Goal: Book appointment/travel/reservation

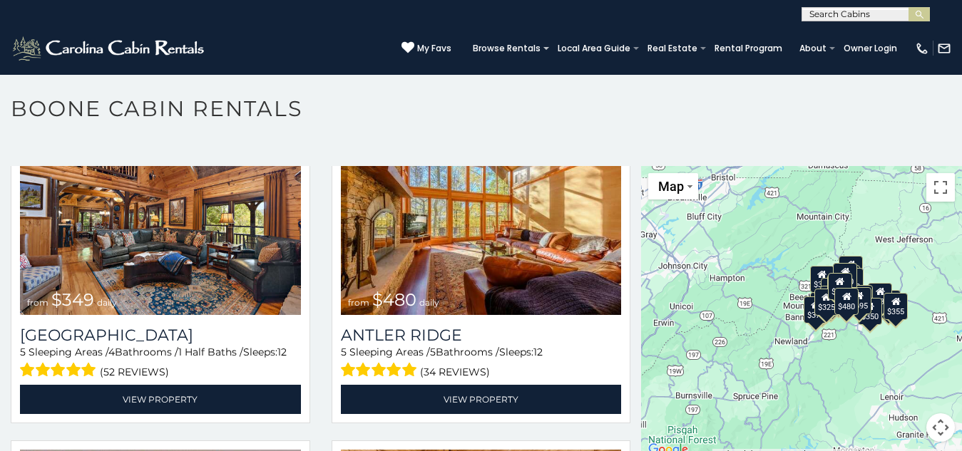
scroll to position [233, 0]
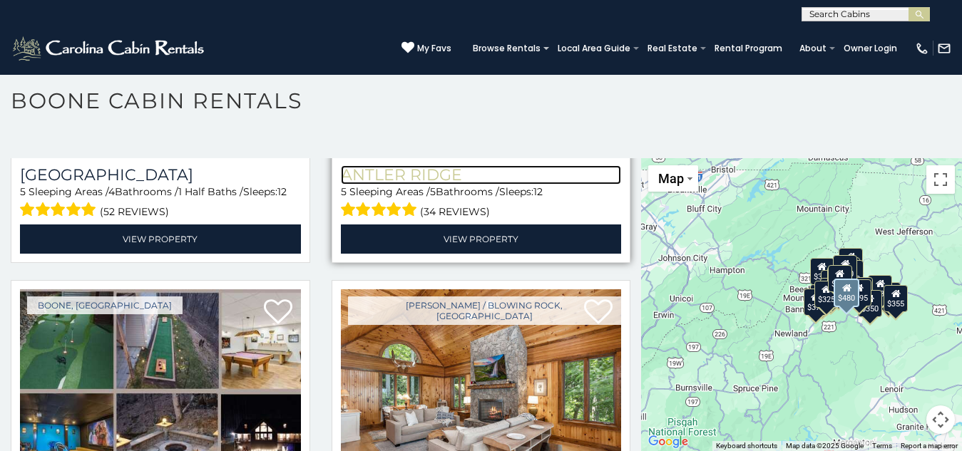
click at [366, 165] on h3 "Antler Ridge" at bounding box center [481, 174] width 281 height 19
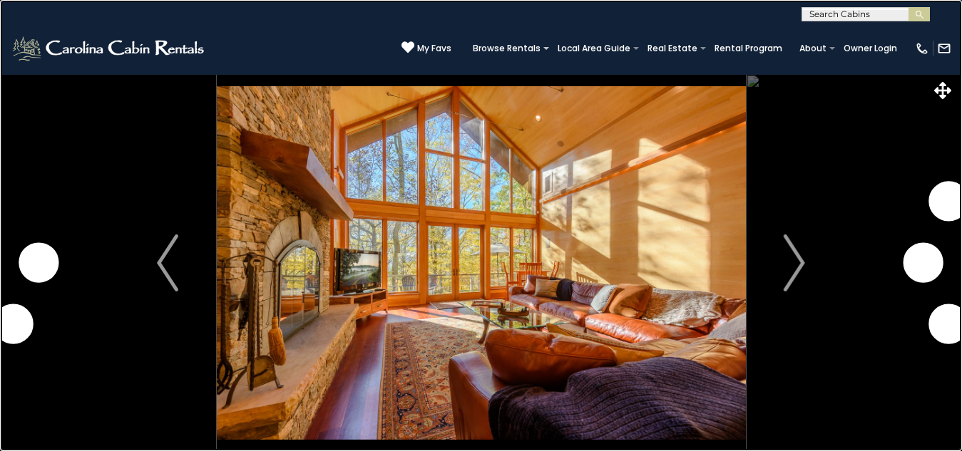
click at [317, 292] on link at bounding box center [481, 225] width 962 height 451
